Goal: Task Accomplishment & Management: Use online tool/utility

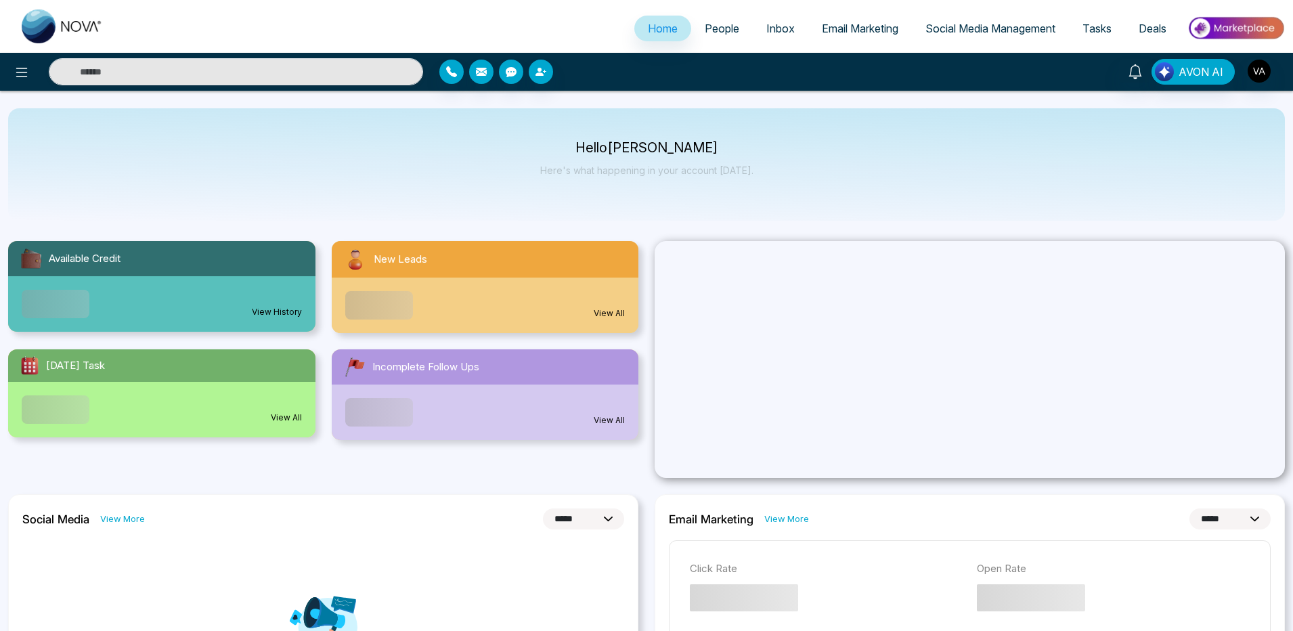
select select "*"
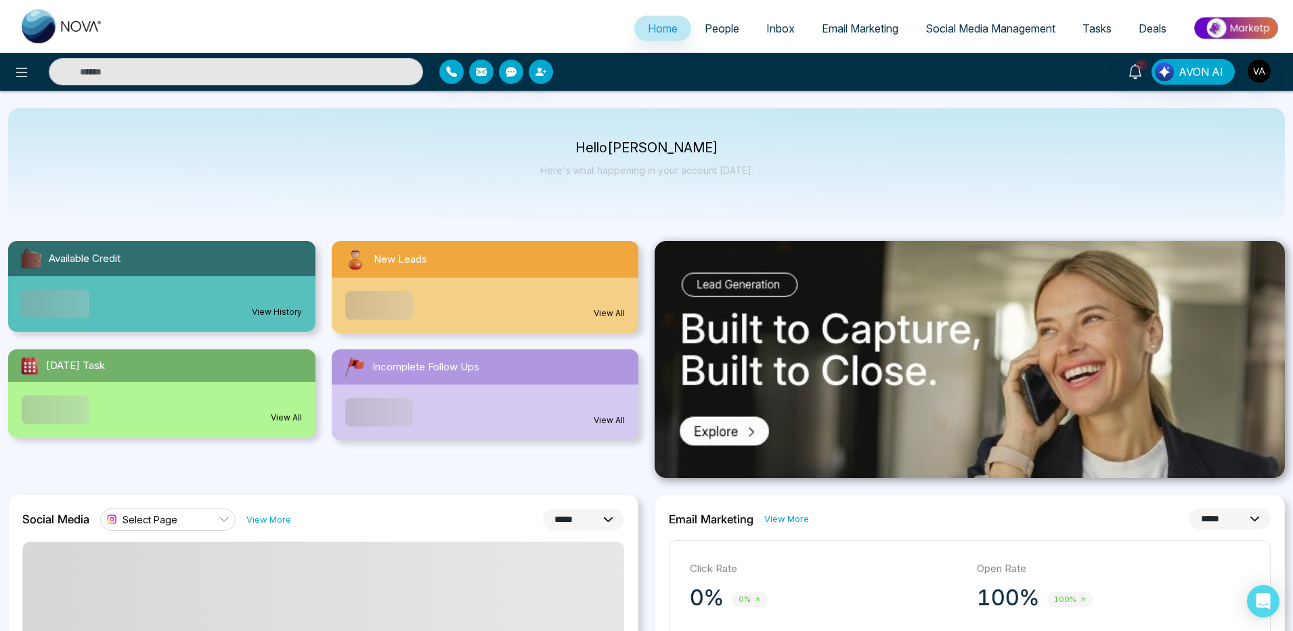
click at [705, 29] on span "People" at bounding box center [722, 29] width 35 height 14
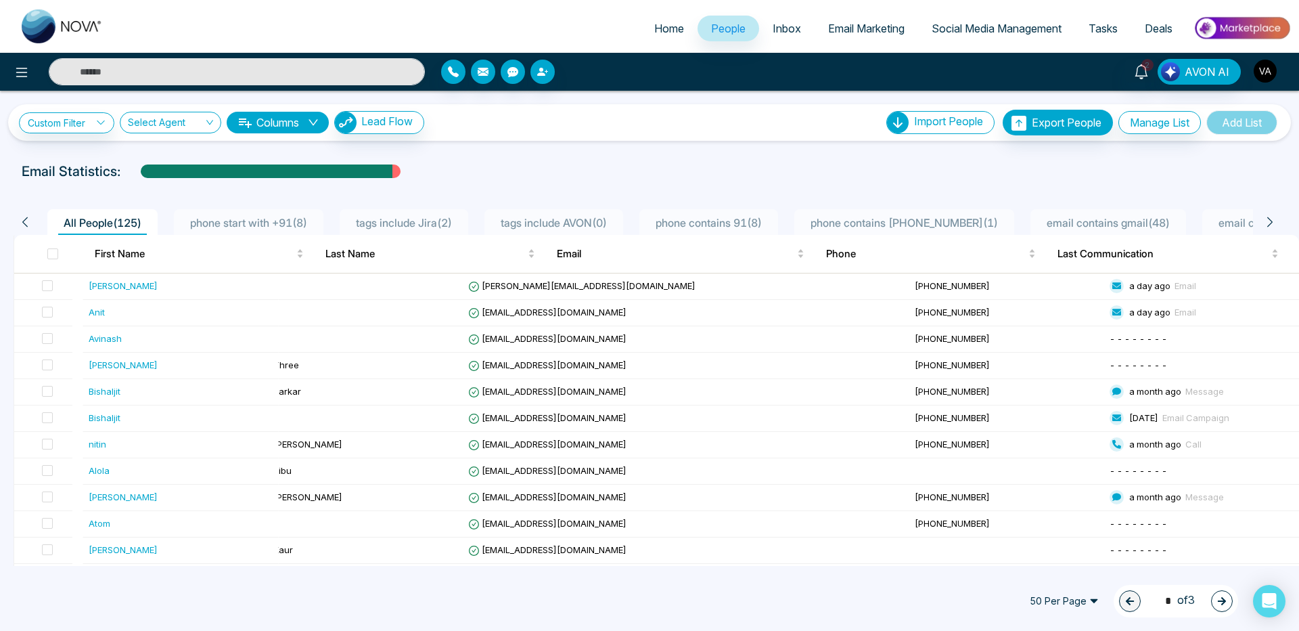
click at [1263, 66] on img "button" at bounding box center [1265, 71] width 23 height 23
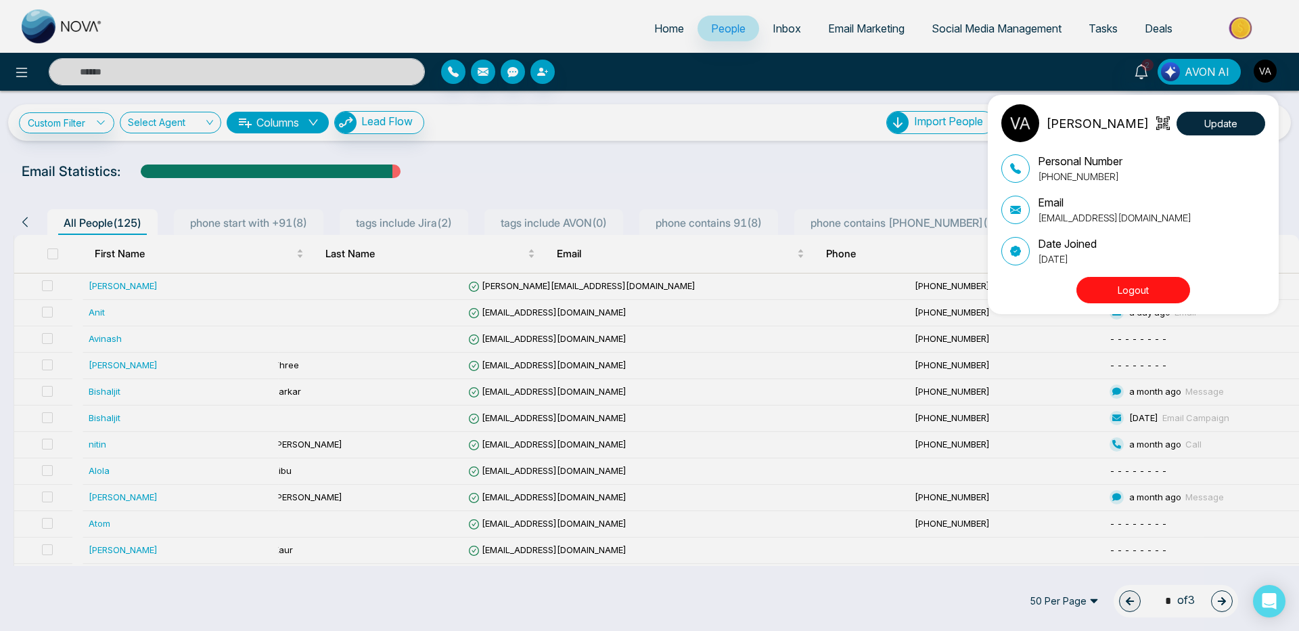
click at [1145, 290] on button "Logout" at bounding box center [1134, 290] width 114 height 26
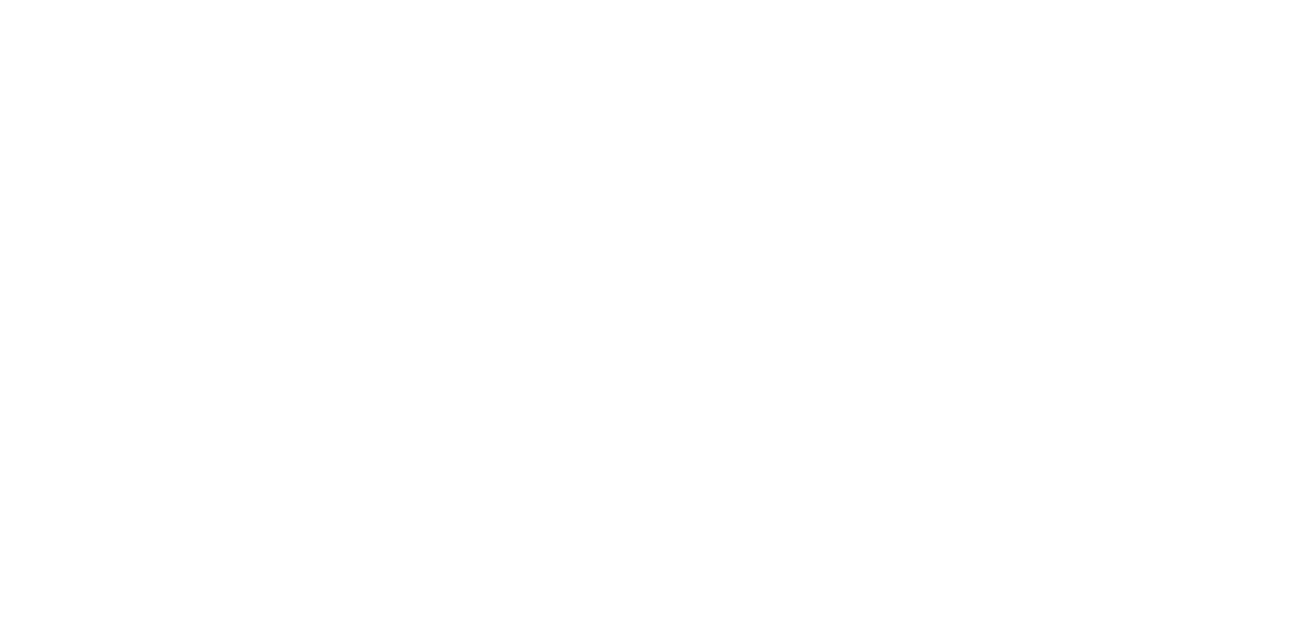
select select "*"
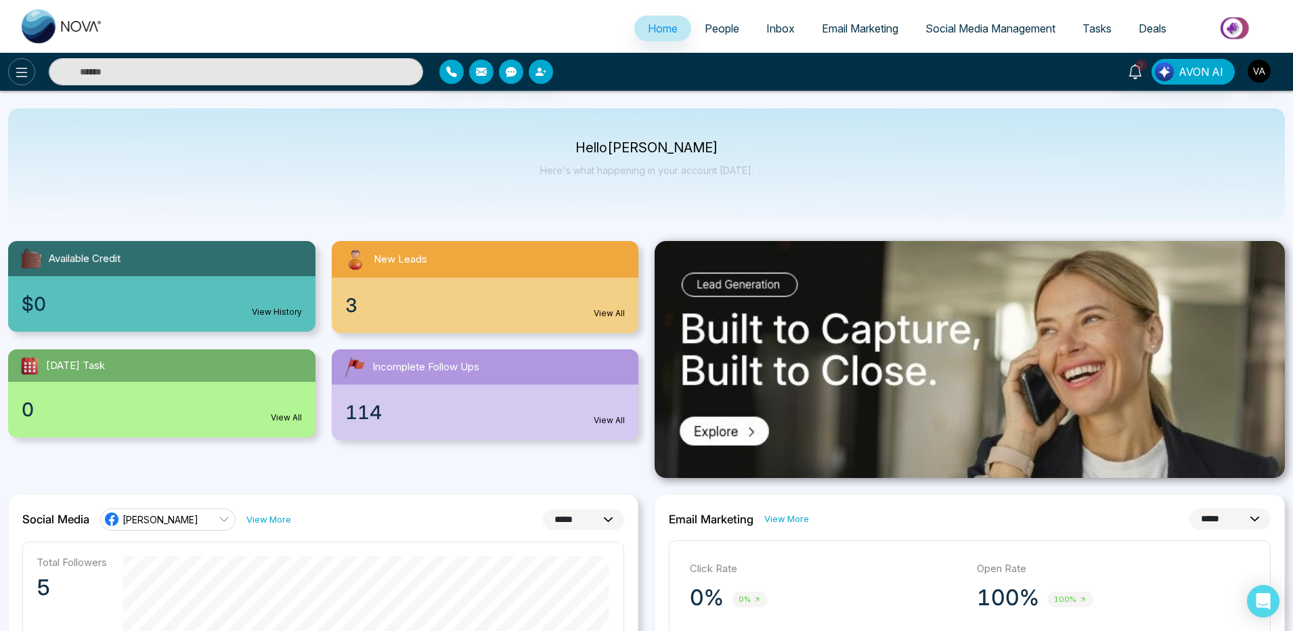
click at [31, 65] on button at bounding box center [21, 71] width 27 height 27
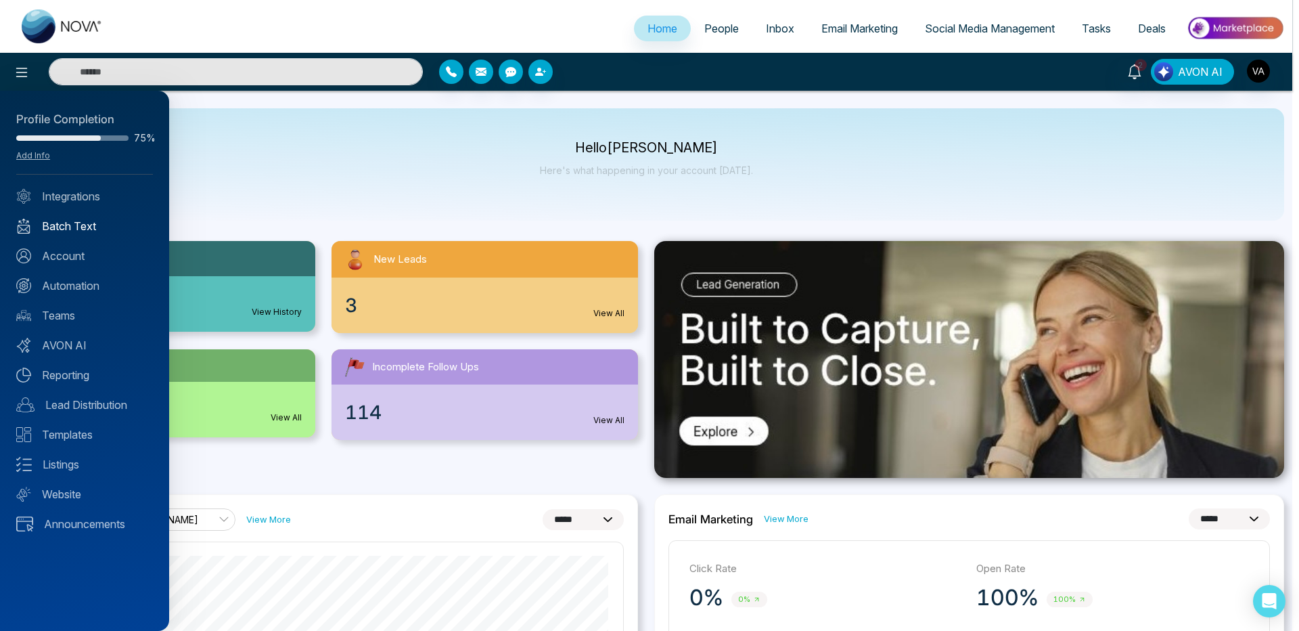
click at [74, 223] on link "Batch Text" at bounding box center [84, 226] width 137 height 16
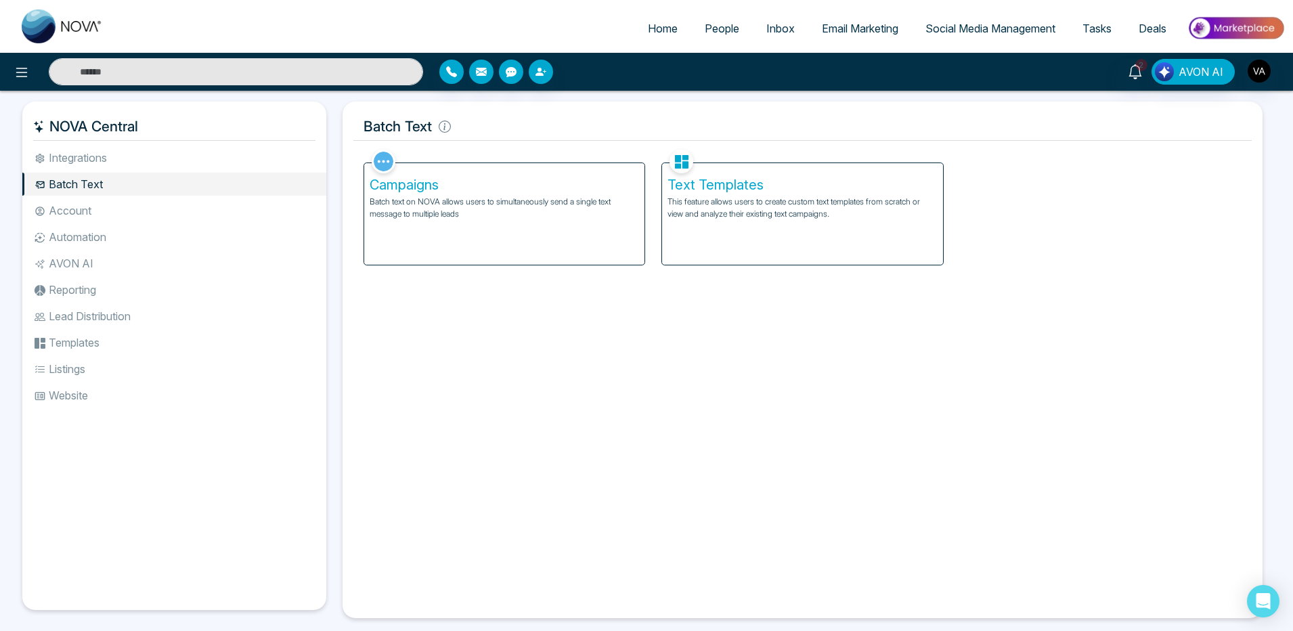
click at [753, 226] on div "Text Templates This feature allows users to create custom text templates from s…" at bounding box center [802, 214] width 280 height 102
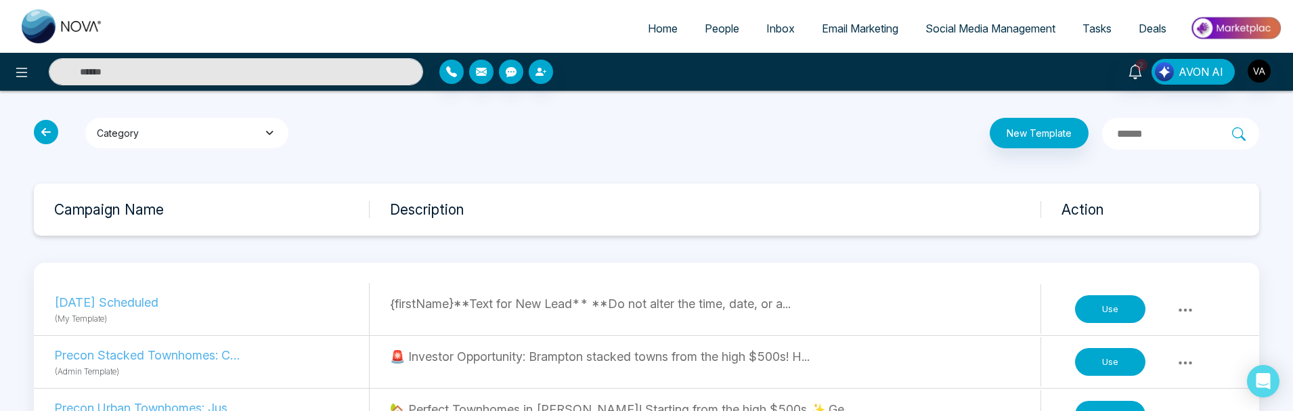
click at [148, 129] on button "Category" at bounding box center [186, 133] width 203 height 30
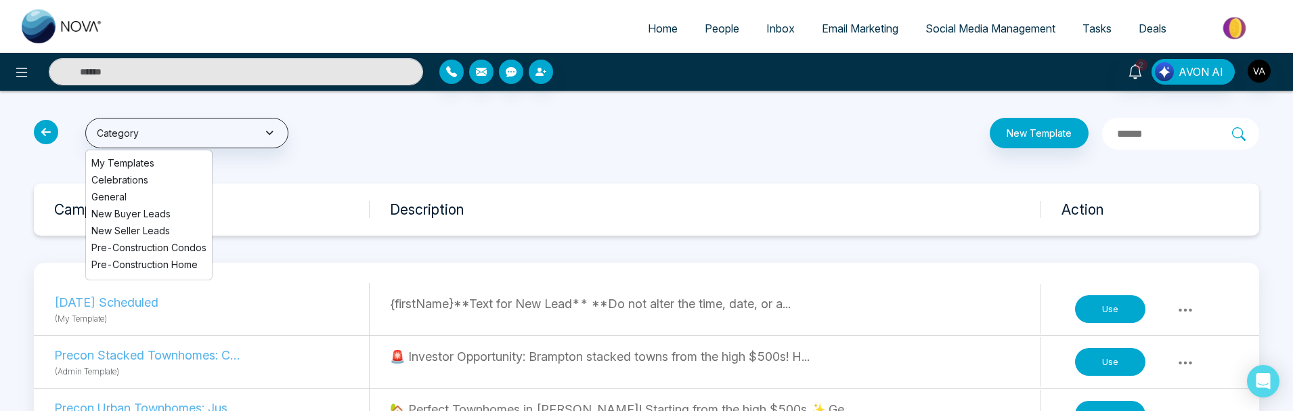
click at [149, 180] on span "Celebrations" at bounding box center [148, 180] width 115 height 14
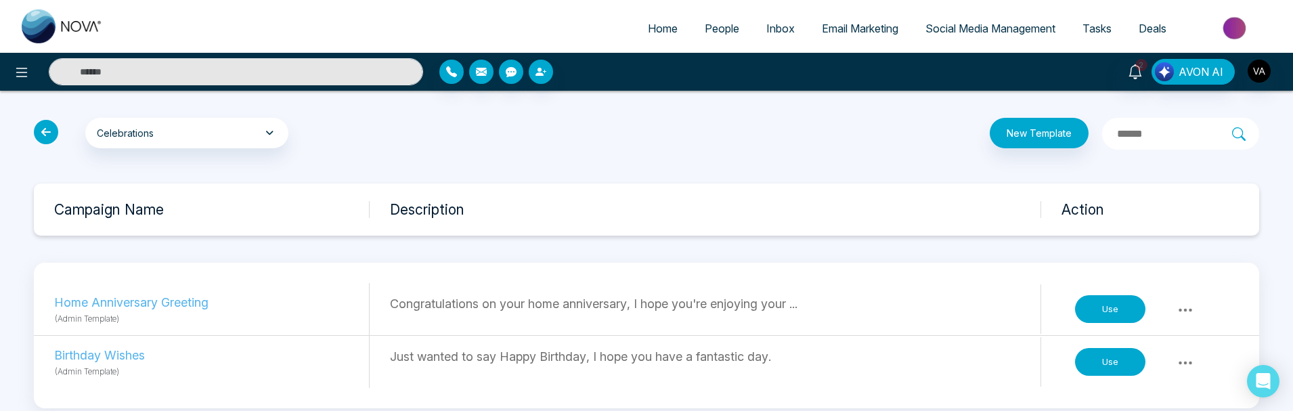
click at [1115, 135] on input "text" at bounding box center [1173, 134] width 116 height 18
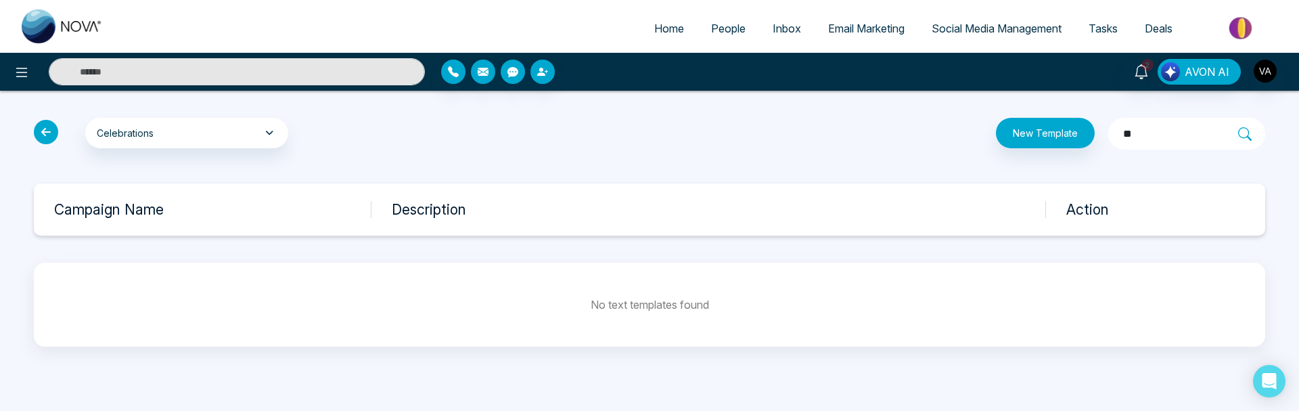
type input "**"
